Goal: Information Seeking & Learning: Learn about a topic

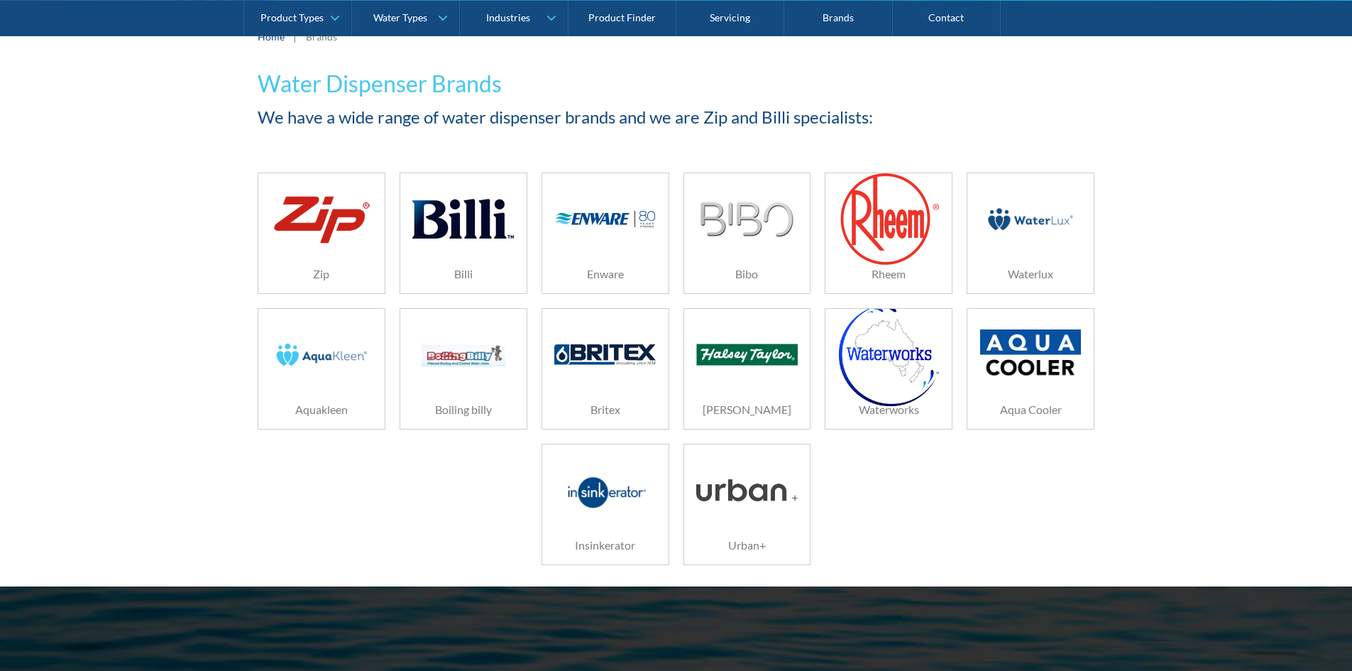
click at [339, 250] on div at bounding box center [321, 219] width 101 height 71
click at [430, 212] on img at bounding box center [462, 218] width 101 height 67
